Goal: Task Accomplishment & Management: Manage account settings

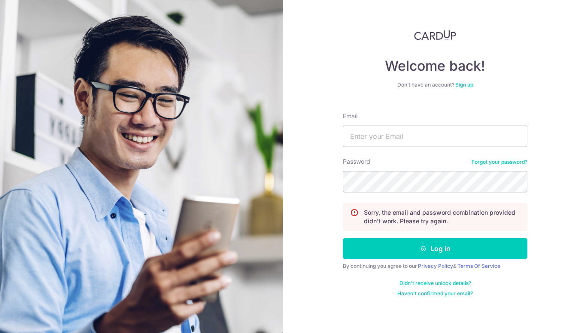
click at [399, 128] on input "Email" at bounding box center [435, 136] width 184 height 21
type input "[EMAIL_ADDRESS][DOMAIN_NAME]"
click at [343, 238] on button "Log in" at bounding box center [435, 248] width 184 height 21
click at [504, 161] on link "Forgot your password?" at bounding box center [500, 162] width 56 height 7
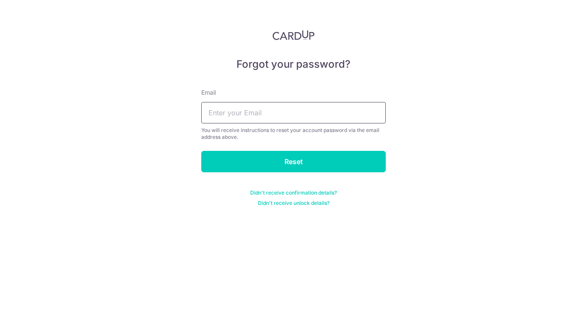
click at [247, 108] on input "text" at bounding box center [293, 112] width 184 height 21
type input "[EMAIL_ADDRESS][DOMAIN_NAME]"
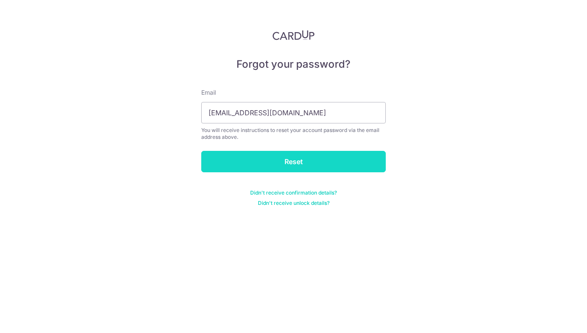
click at [259, 156] on input "Reset" at bounding box center [293, 161] width 184 height 21
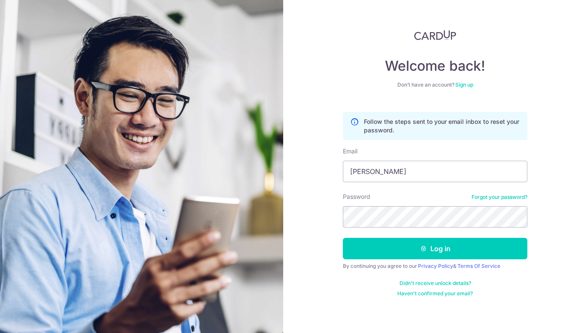
type input "[EMAIL_ADDRESS][DOMAIN_NAME]"
